Goal: Transaction & Acquisition: Purchase product/service

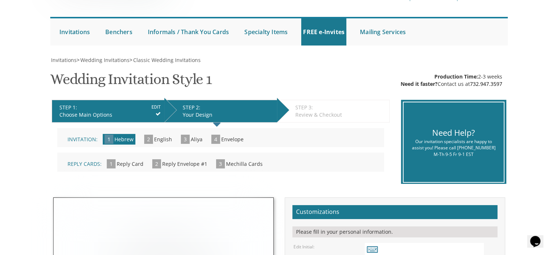
scroll to position [75, 0]
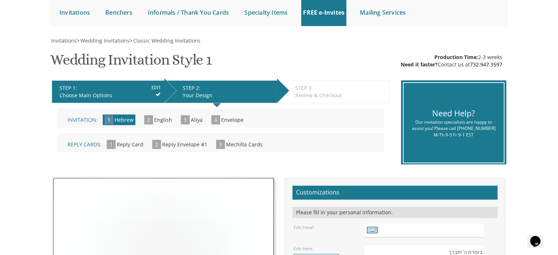
click at [160, 85] on input "EDIT" at bounding box center [155, 87] width 9 height 7
click at [153, 86] on input "EDIT" at bounding box center [155, 87] width 9 height 7
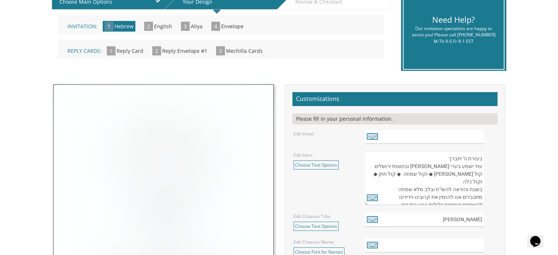
scroll to position [179, 0]
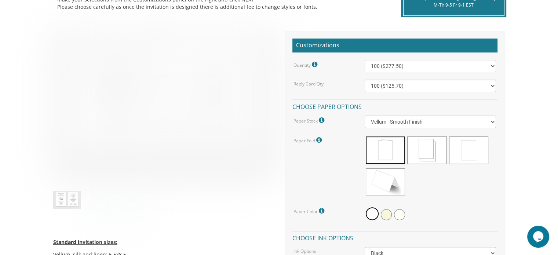
scroll to position [201, 0]
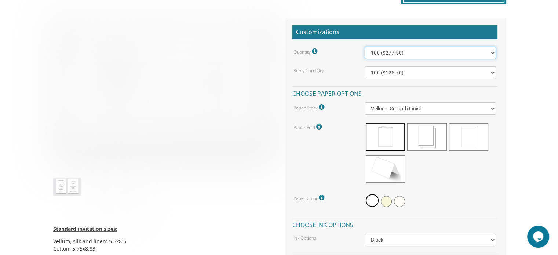
click at [489, 48] on select "100 ($277.50) 200 ($330.45) 300 ($380.65) 400 ($432.70) 500 ($482.10) 600 ($534…" at bounding box center [429, 53] width 131 height 12
select select "300"
click at [364, 47] on select "100 ($277.50) 200 ($330.45) 300 ($380.65) 400 ($432.70) 500 ($482.10) 600 ($534…" at bounding box center [429, 53] width 131 height 12
click at [439, 70] on select "100 ($125.70) 200 ($150.60) 300 ($177.95) 400 ($270.70) 500 ($225.30) 600 ($249…" at bounding box center [429, 72] width 131 height 12
select select "300"
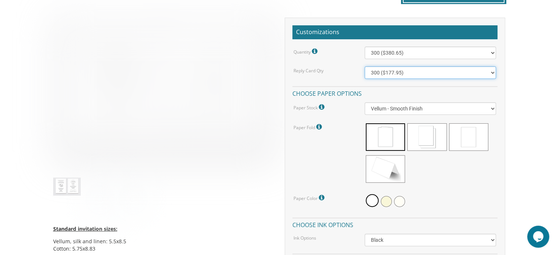
click at [364, 66] on select "100 ($125.70) 200 ($150.60) 300 ($177.95) 400 ($270.70) 500 ($225.30) 600 ($249…" at bounding box center [429, 72] width 131 height 12
click at [461, 74] on select "100 ($125.70) 200 ($150.60) 300 ($177.95) 400 ($270.70) 500 ($225.30) 600 ($249…" at bounding box center [429, 72] width 131 height 12
click at [364, 66] on select "100 ($125.70) 200 ($150.60) 300 ($177.95) 400 ($270.70) 500 ($225.30) 600 ($249…" at bounding box center [429, 72] width 131 height 12
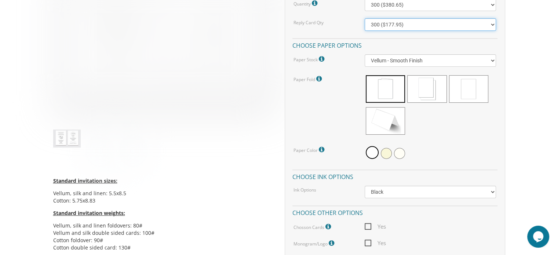
scroll to position [259, 0]
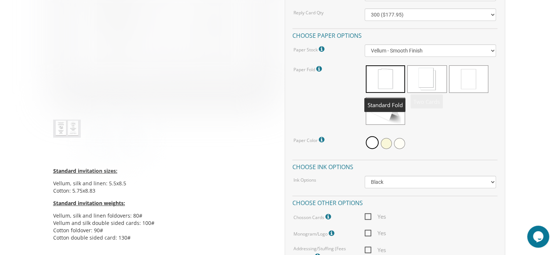
click at [390, 77] on span at bounding box center [385, 78] width 39 height 27
click at [368, 141] on span at bounding box center [372, 142] width 13 height 13
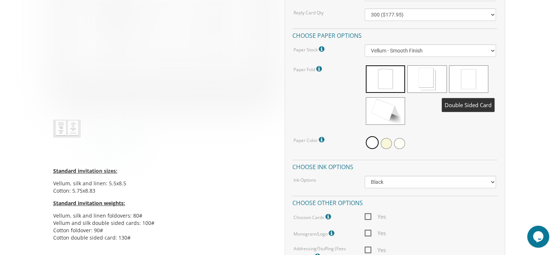
click at [465, 72] on span at bounding box center [468, 78] width 39 height 27
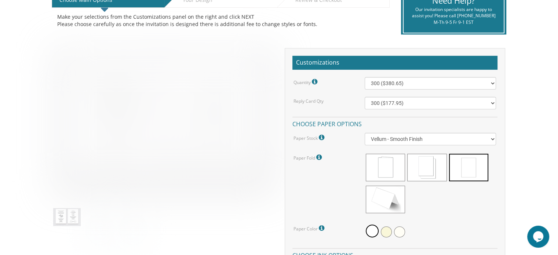
scroll to position [169, 0]
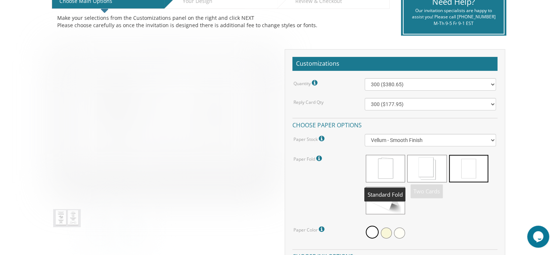
click at [387, 162] on span at bounding box center [385, 168] width 39 height 27
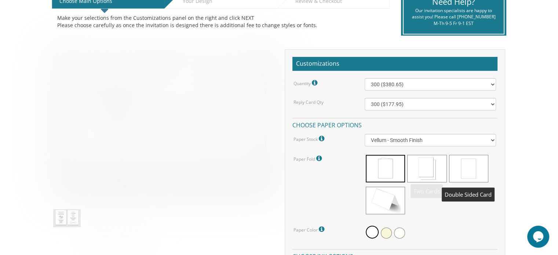
click at [469, 167] on span at bounding box center [468, 168] width 39 height 27
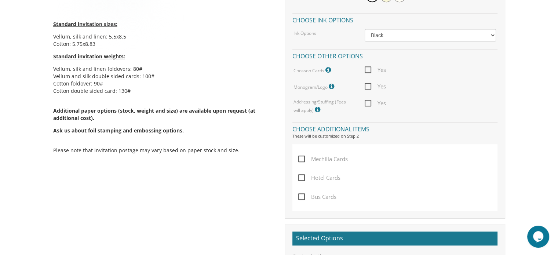
scroll to position [418, 0]
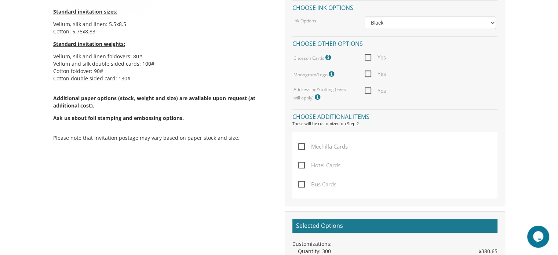
click at [369, 53] on span "Yes" at bounding box center [374, 57] width 21 height 9
click at [369, 54] on input "Yes" at bounding box center [366, 56] width 5 height 5
checkbox input "true"
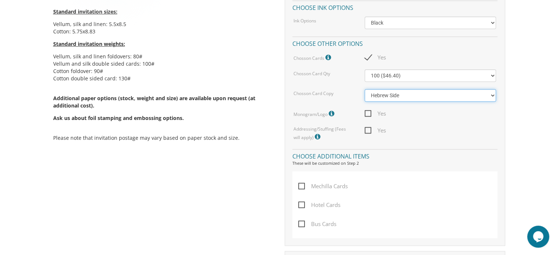
click at [366, 96] on select "Hebrew Side English Side" at bounding box center [429, 95] width 131 height 12
select select "English Side"
click at [364, 89] on select "Hebrew Side English Side" at bounding box center [429, 95] width 131 height 12
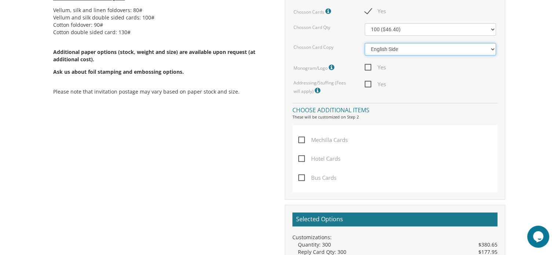
scroll to position [468, 0]
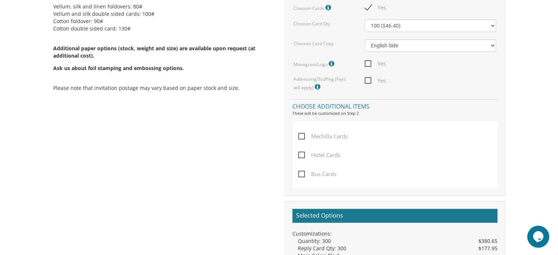
click at [304, 136] on span "Mechilla Cards" at bounding box center [322, 136] width 49 height 9
click at [303, 136] on input "Mechilla Cards" at bounding box center [300, 135] width 5 height 5
checkbox input "true"
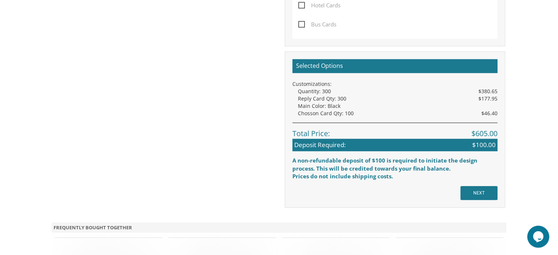
scroll to position [621, 0]
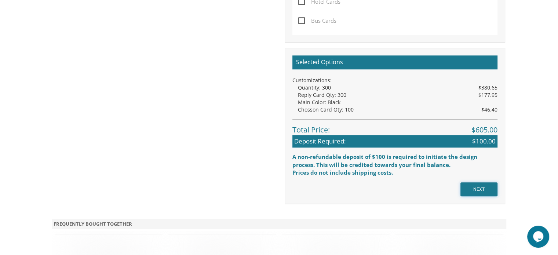
click at [469, 189] on input "NEXT" at bounding box center [478, 189] width 37 height 14
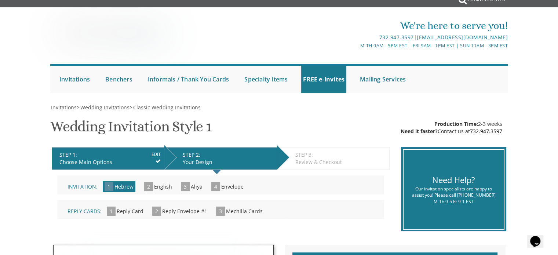
scroll to position [10, 0]
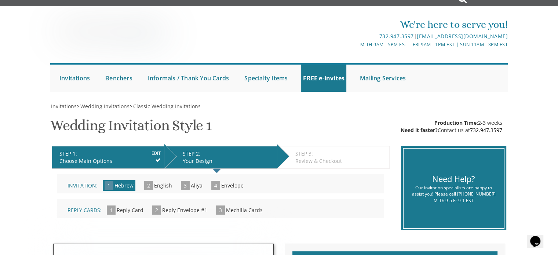
click at [157, 154] on input "EDIT" at bounding box center [155, 153] width 9 height 7
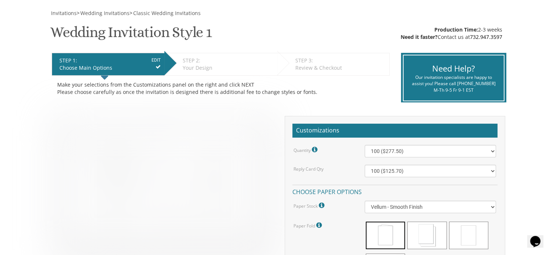
scroll to position [104, 0]
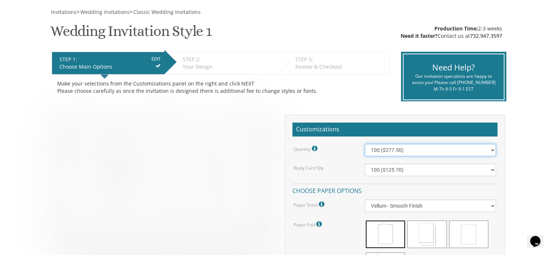
click at [488, 148] on select "100 ($277.50) 200 ($330.45) 300 ($380.65) 400 ($432.70) 500 ($482.10) 600 ($534…" at bounding box center [429, 150] width 131 height 12
select select "300"
click at [364, 144] on select "100 ($277.50) 200 ($330.45) 300 ($380.65) 400 ($432.70) 500 ($482.10) 600 ($534…" at bounding box center [429, 150] width 131 height 12
